Goal: Information Seeking & Learning: Learn about a topic

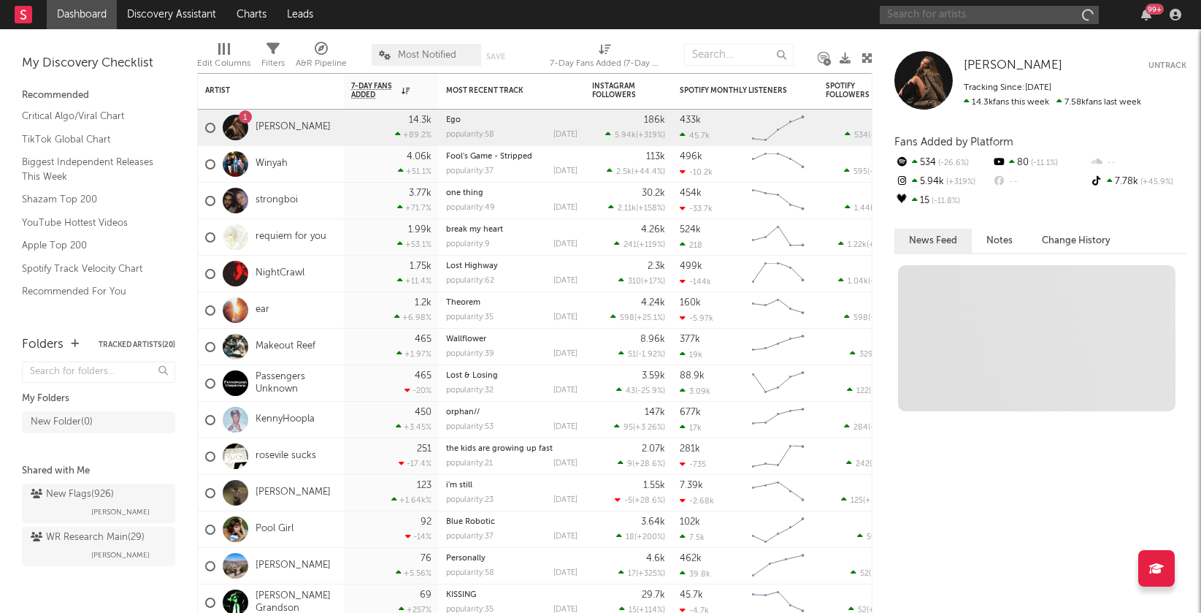
click at [932, 17] on input "text" at bounding box center [989, 15] width 219 height 18
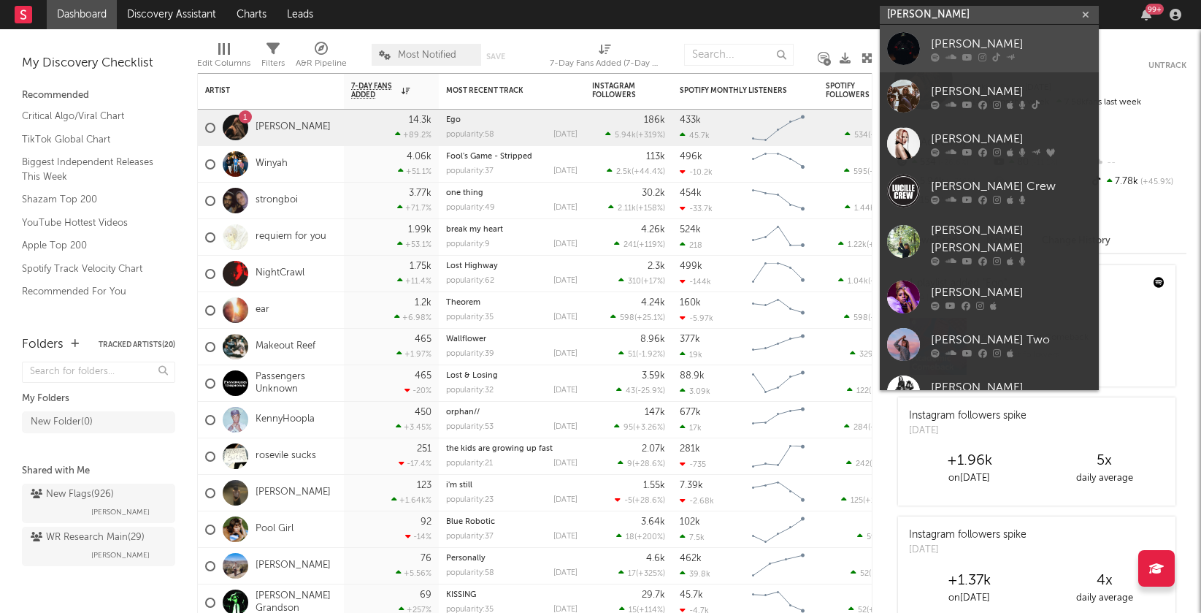
type input "[PERSON_NAME]"
click at [1041, 55] on div at bounding box center [1011, 57] width 161 height 9
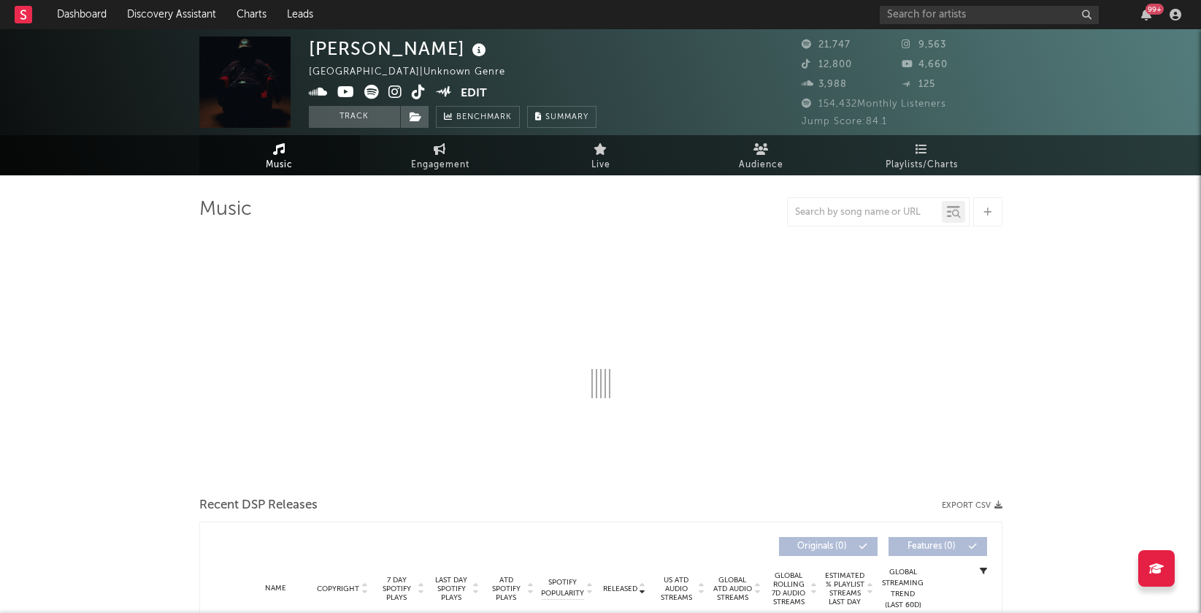
select select "6m"
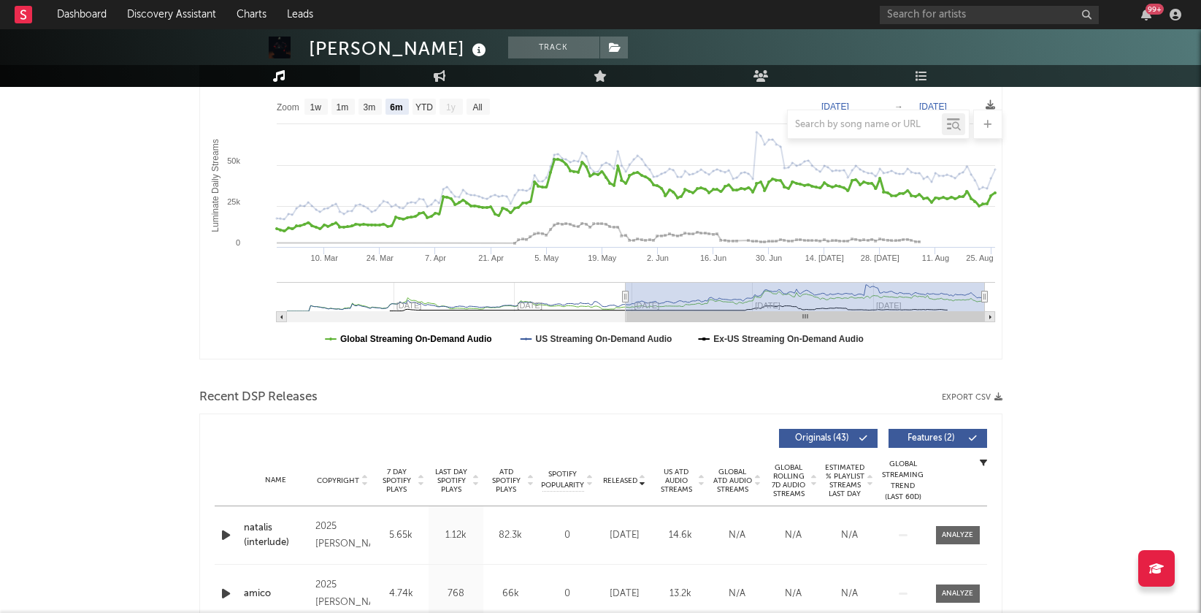
scroll to position [227, 0]
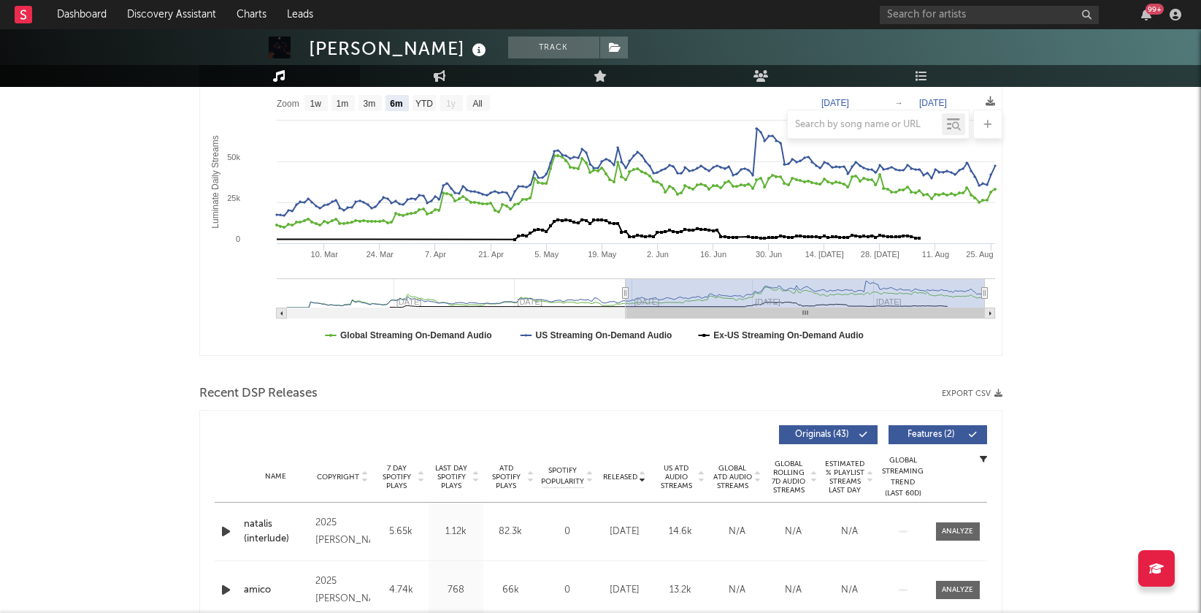
click at [220, 525] on icon "button" at bounding box center [225, 531] width 15 height 18
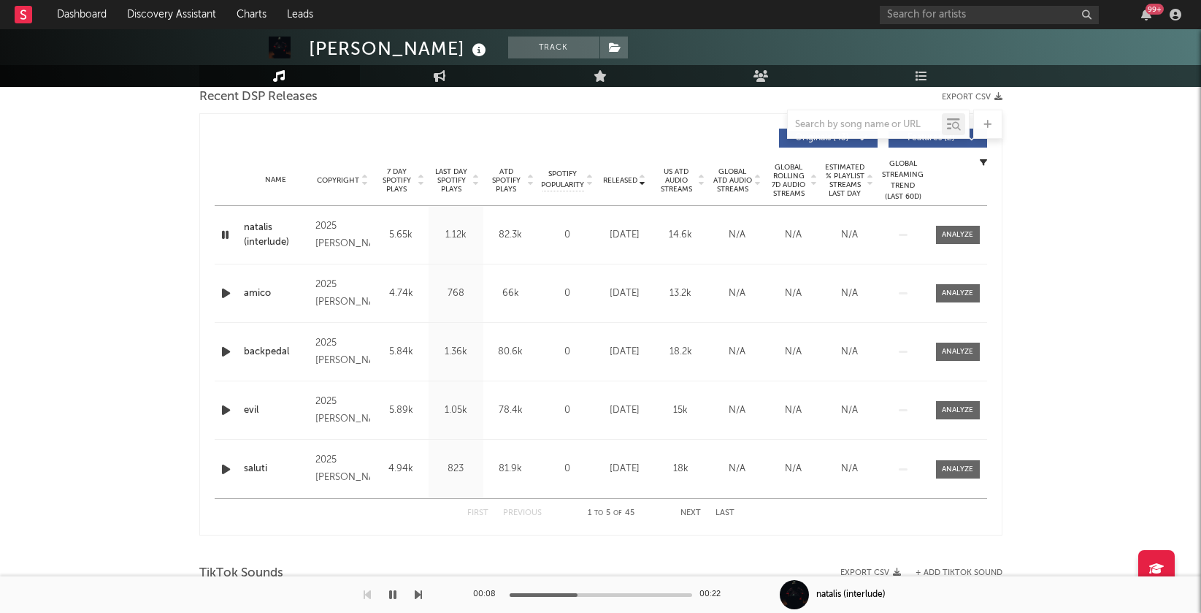
scroll to position [519, 0]
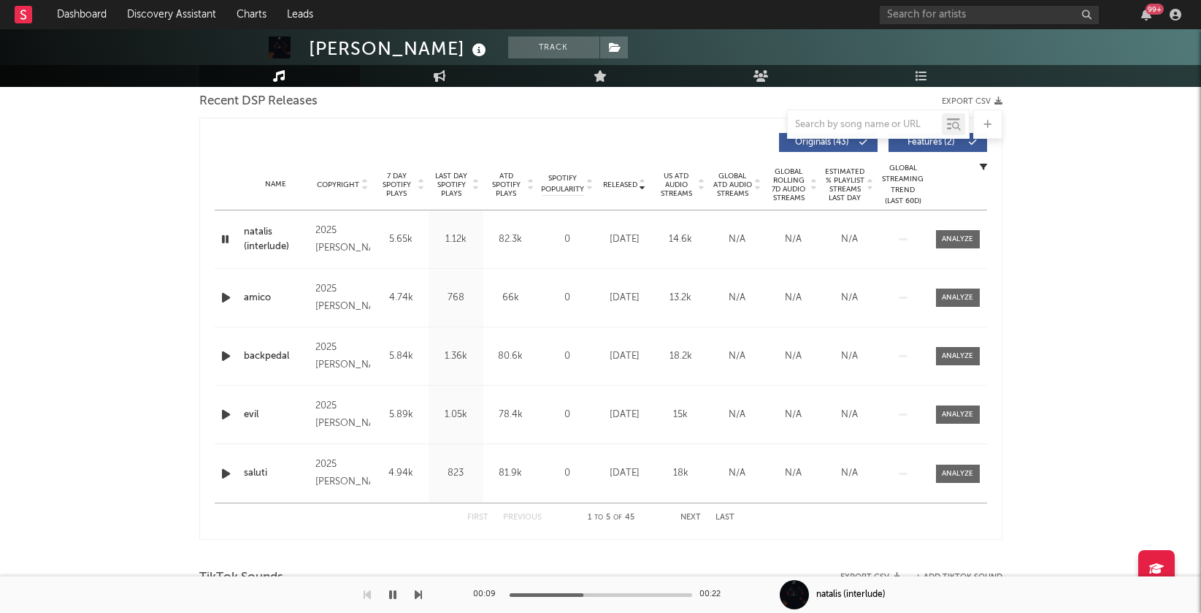
click at [588, 185] on icon at bounding box center [589, 188] width 7 height 6
click at [220, 236] on icon "button" at bounding box center [225, 239] width 15 height 18
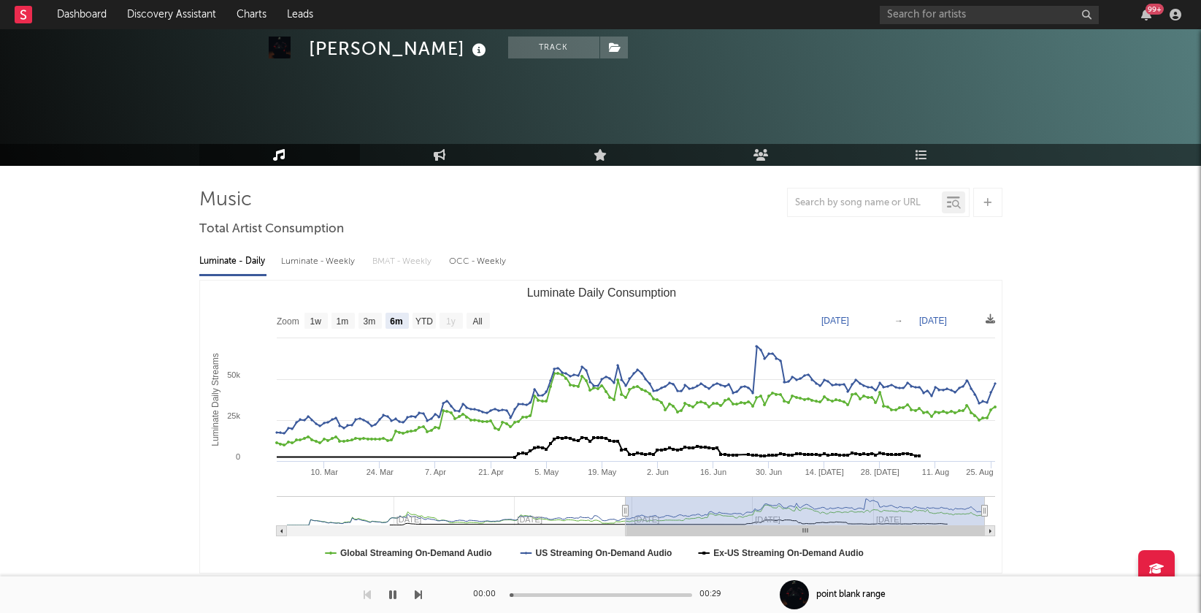
scroll to position [0, 0]
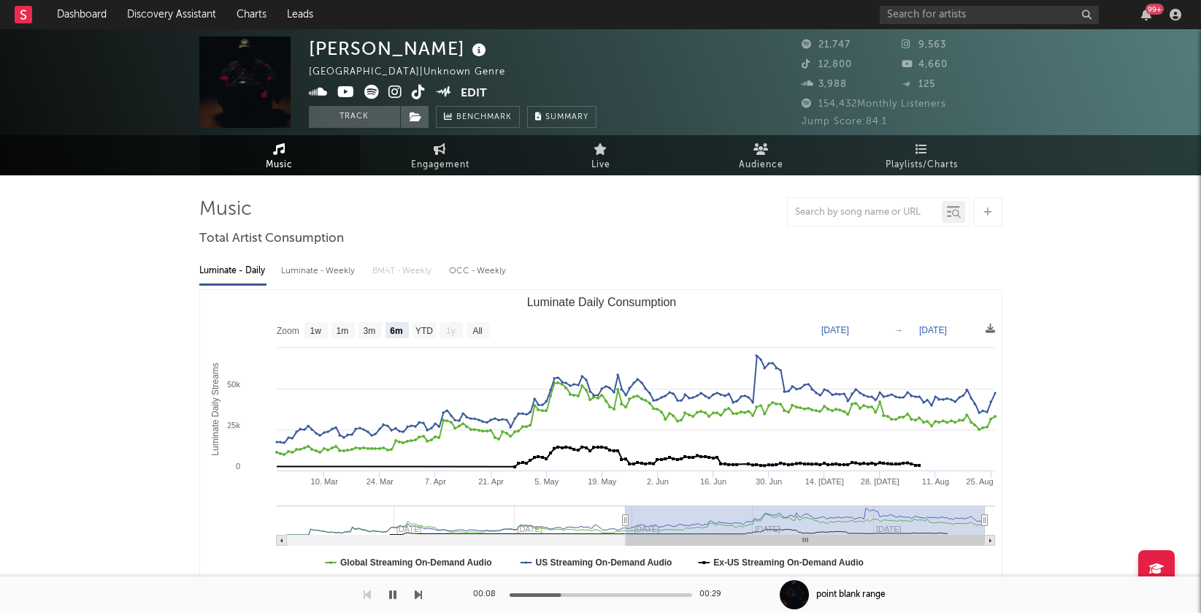
click at [396, 88] on icon at bounding box center [395, 92] width 14 height 15
